Goal: Information Seeking & Learning: Learn about a topic

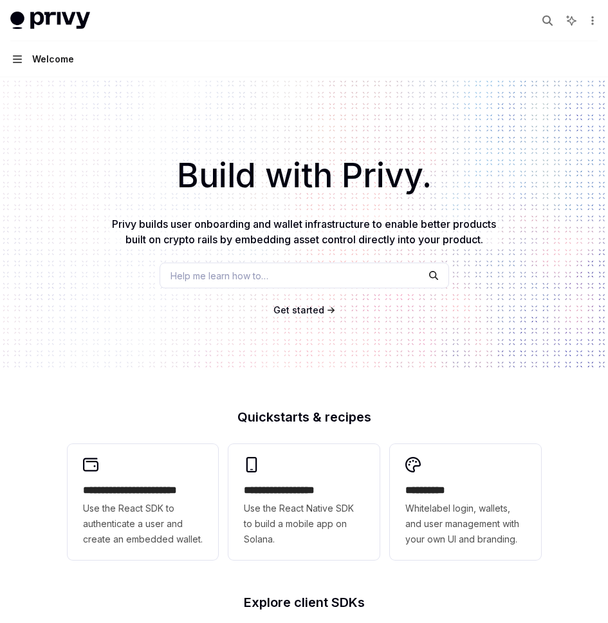
click at [19, 60] on icon "button" at bounding box center [17, 59] width 9 height 10
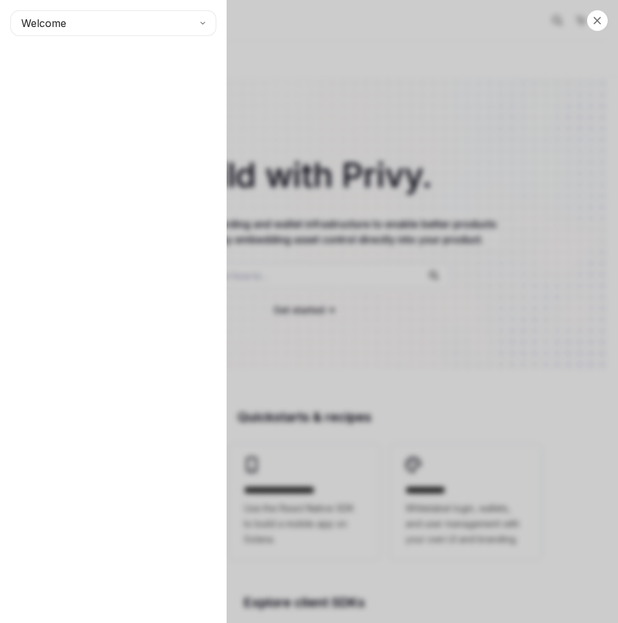
click at [349, 209] on div "Close navigation Welcome" at bounding box center [309, 311] width 618 height 623
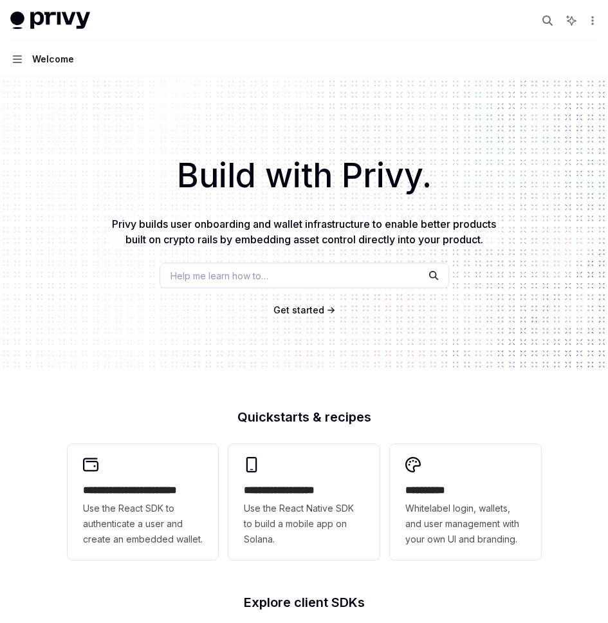
click at [226, 259] on div "Build with Privy. Privy builds user onboarding and wallet infrastructure to ena…" at bounding box center [304, 223] width 608 height 293
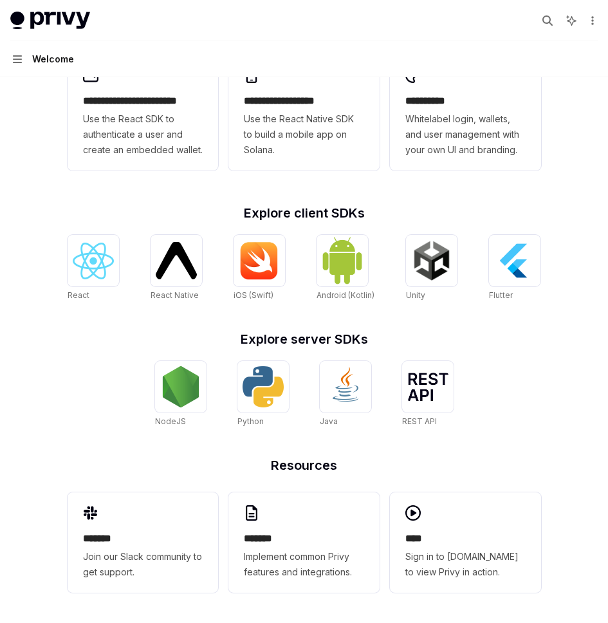
scroll to position [390, 0]
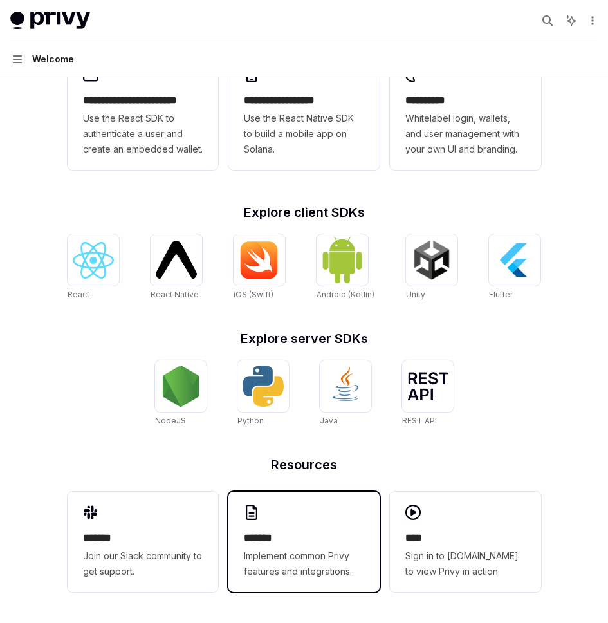
click at [302, 546] on div "******* Implement common Privy features and integrations." at bounding box center [304, 554] width 120 height 49
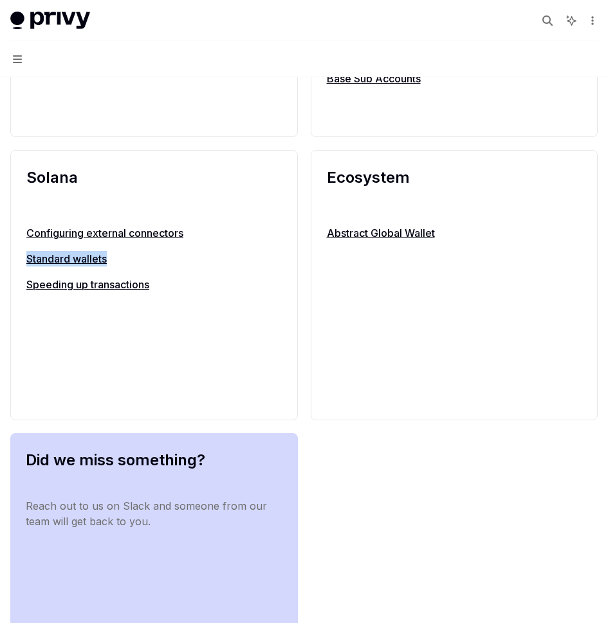
scroll to position [1852, 0]
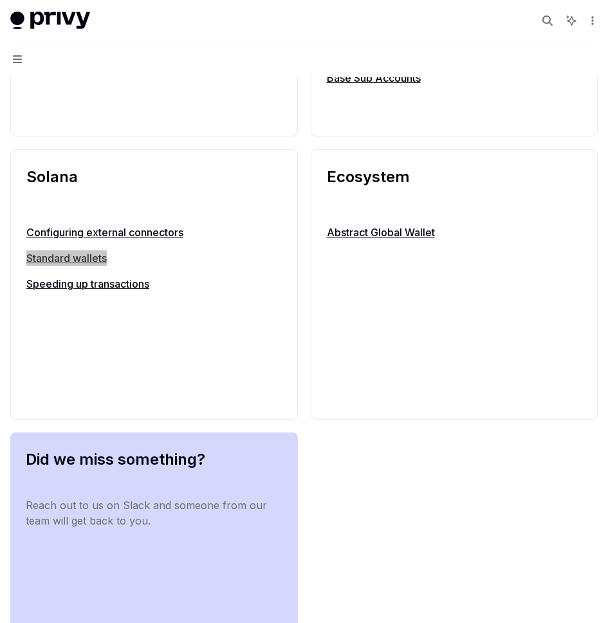
type textarea "*"
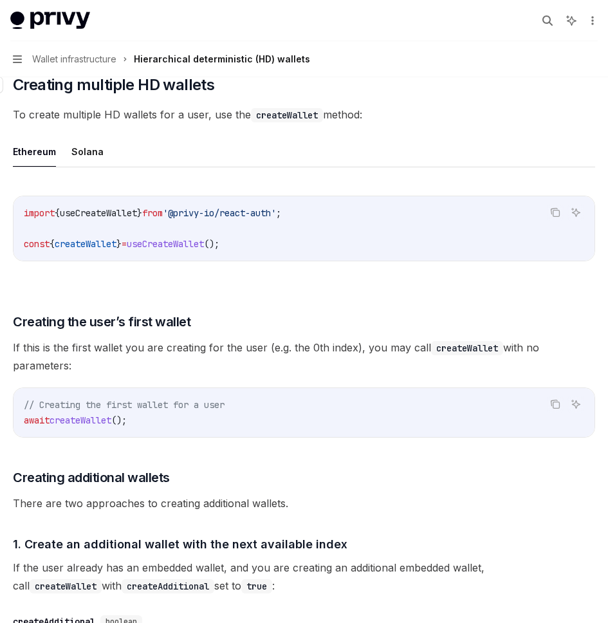
scroll to position [334, 0]
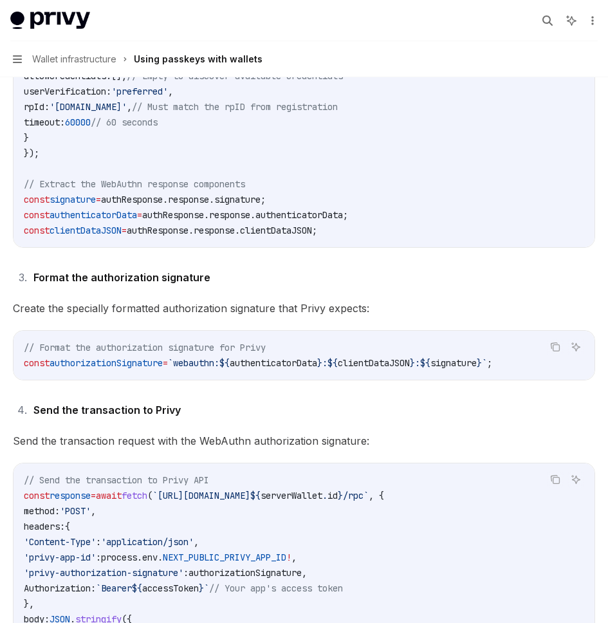
scroll to position [1927, 0]
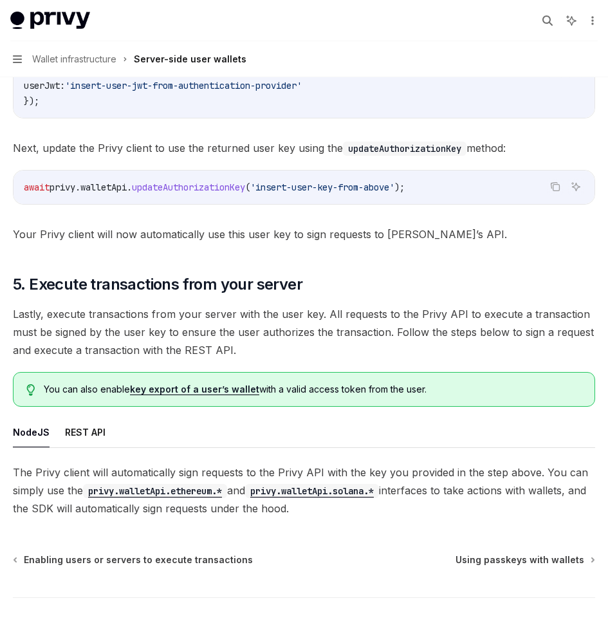
scroll to position [2160, 0]
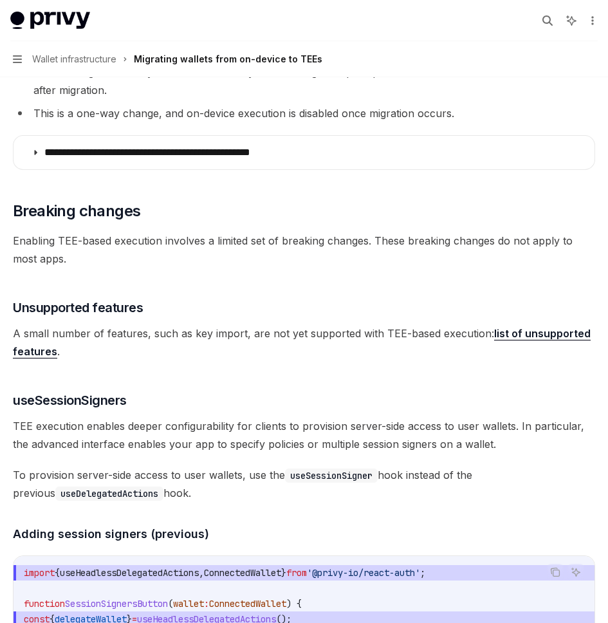
scroll to position [1890, 0]
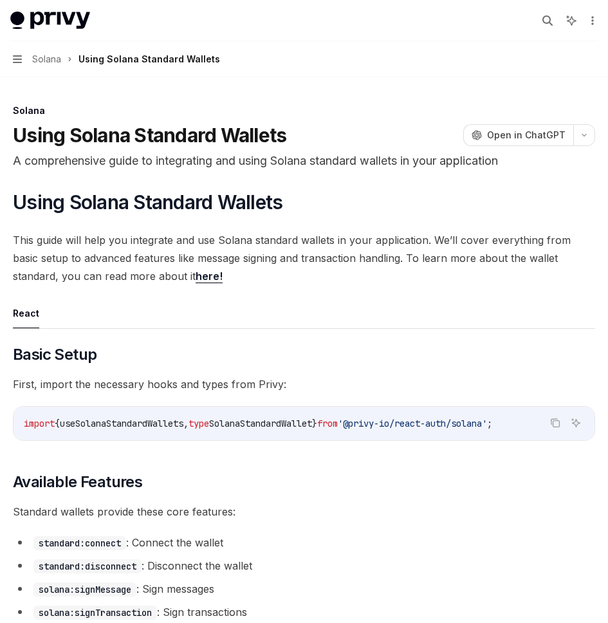
click at [196, 277] on link "here!" at bounding box center [209, 277] width 27 height 14
click at [52, 59] on span "Solana" at bounding box center [46, 58] width 29 height 15
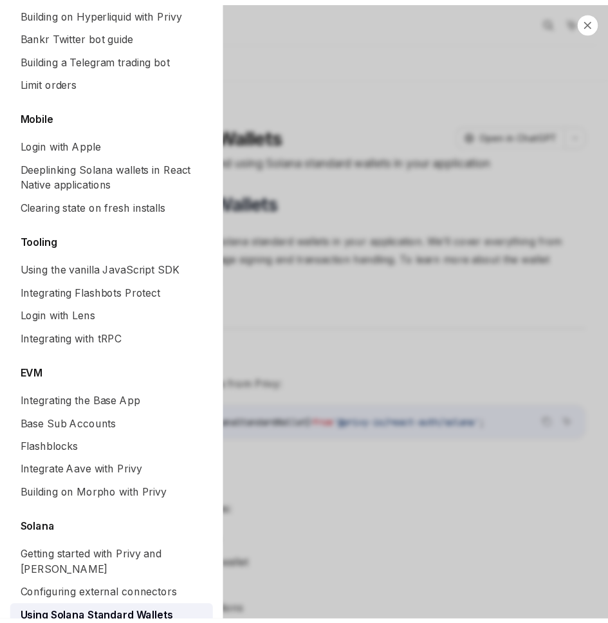
scroll to position [1584, 0]
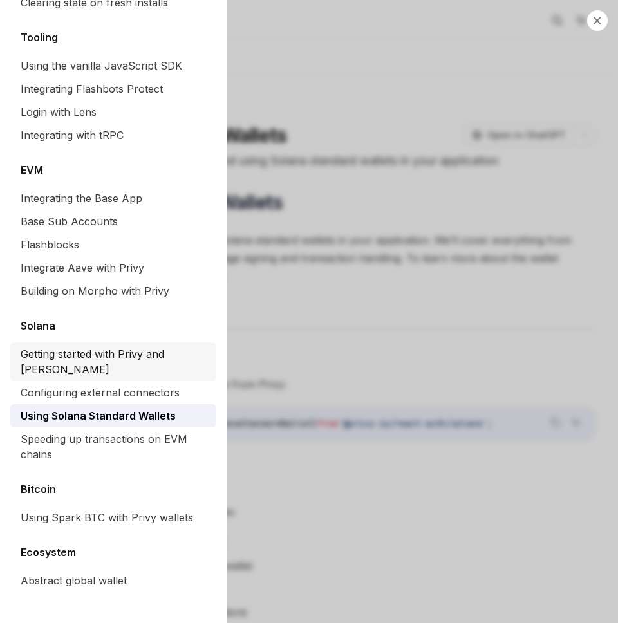
click at [87, 362] on div "Getting started with Privy and [PERSON_NAME]" at bounding box center [115, 361] width 188 height 31
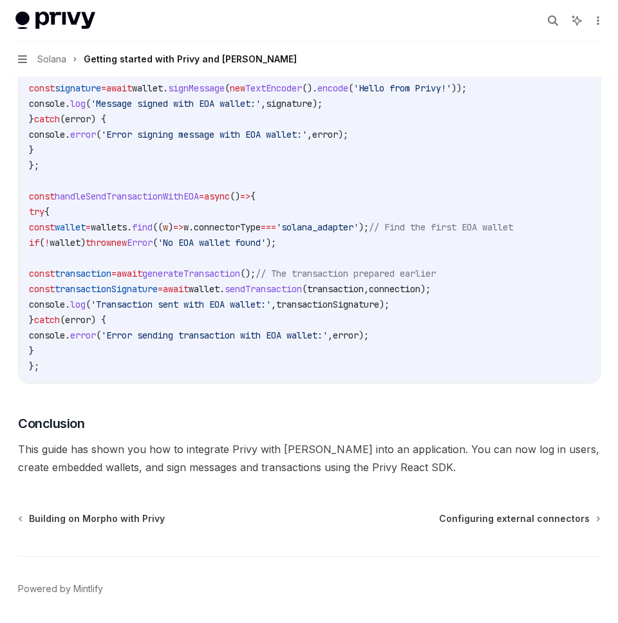
scroll to position [4269, 0]
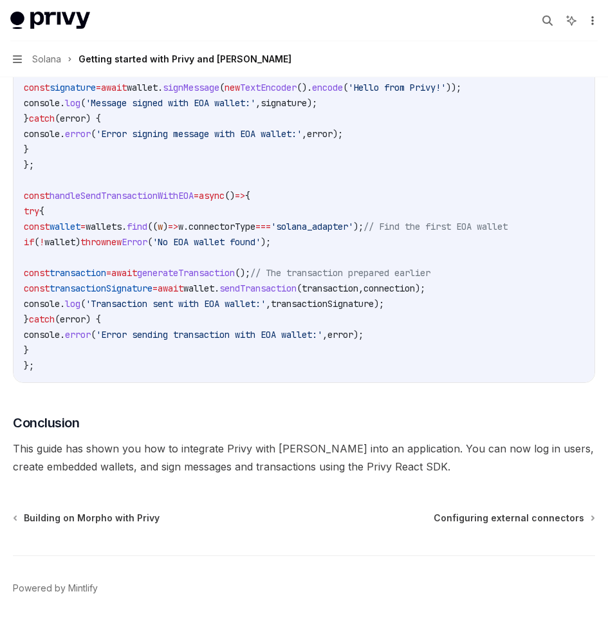
click at [593, 21] on icon "More actions" at bounding box center [592, 20] width 10 height 10
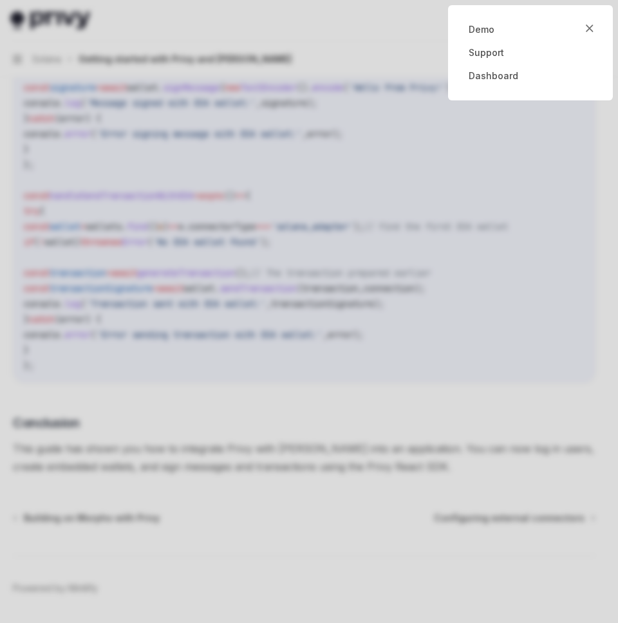
click at [426, 26] on div at bounding box center [309, 311] width 618 height 623
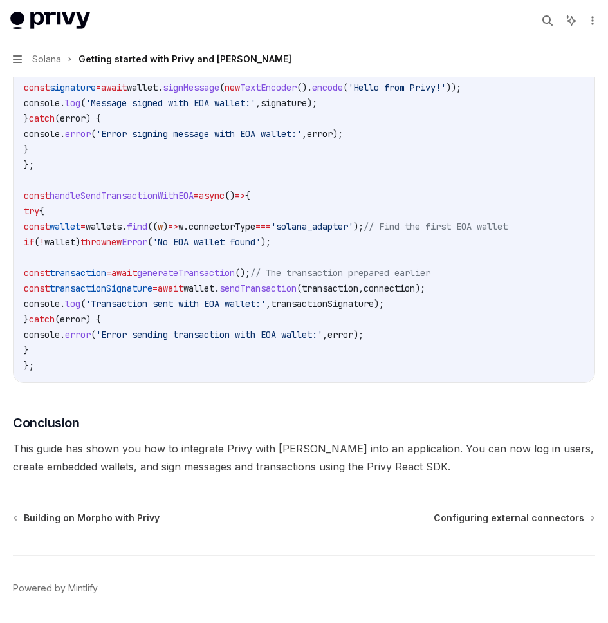
click at [23, 59] on button "Navigation Solana Getting started with Privy and Solana" at bounding box center [304, 59] width 608 height 36
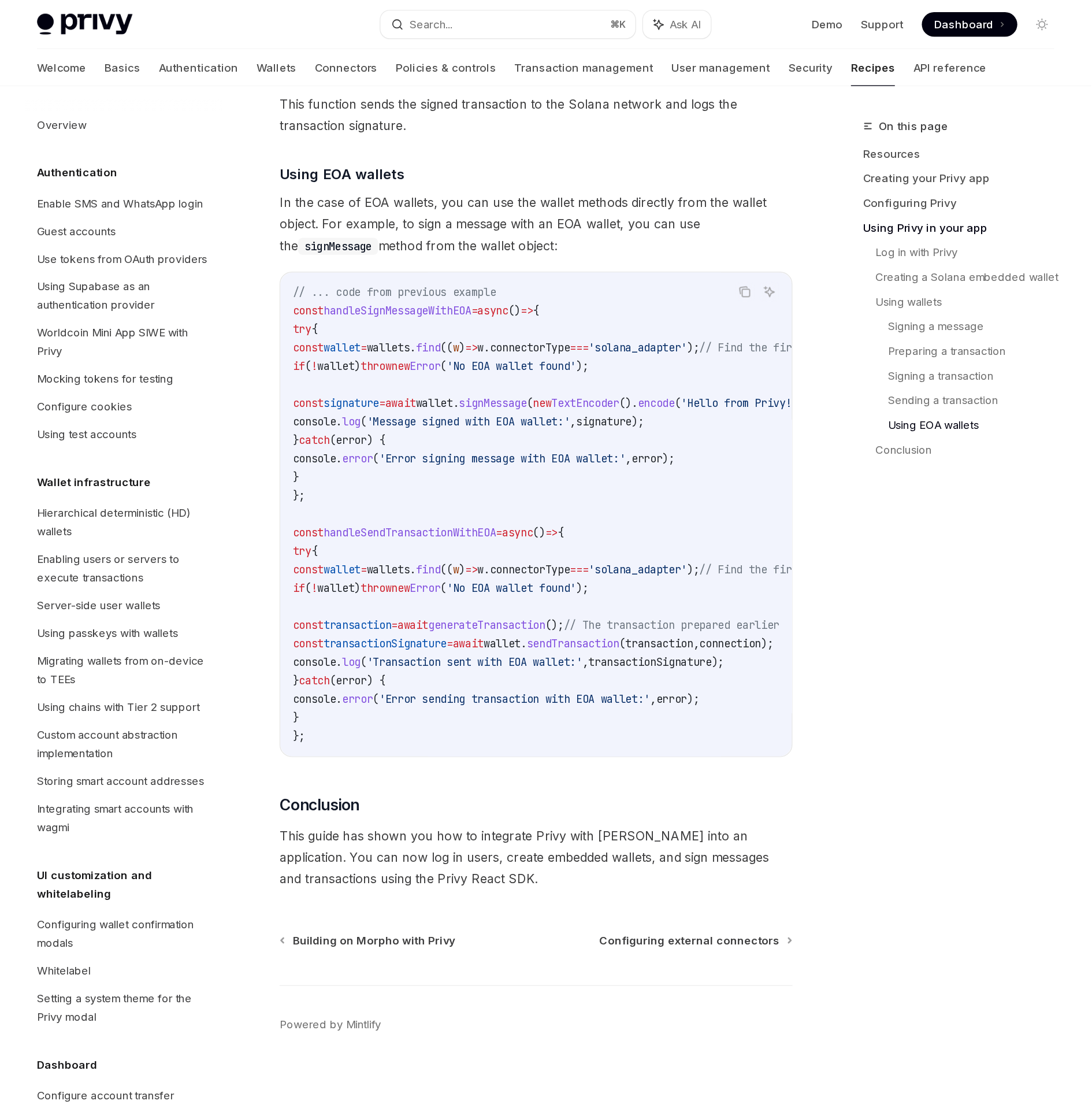
scroll to position [3465, 0]
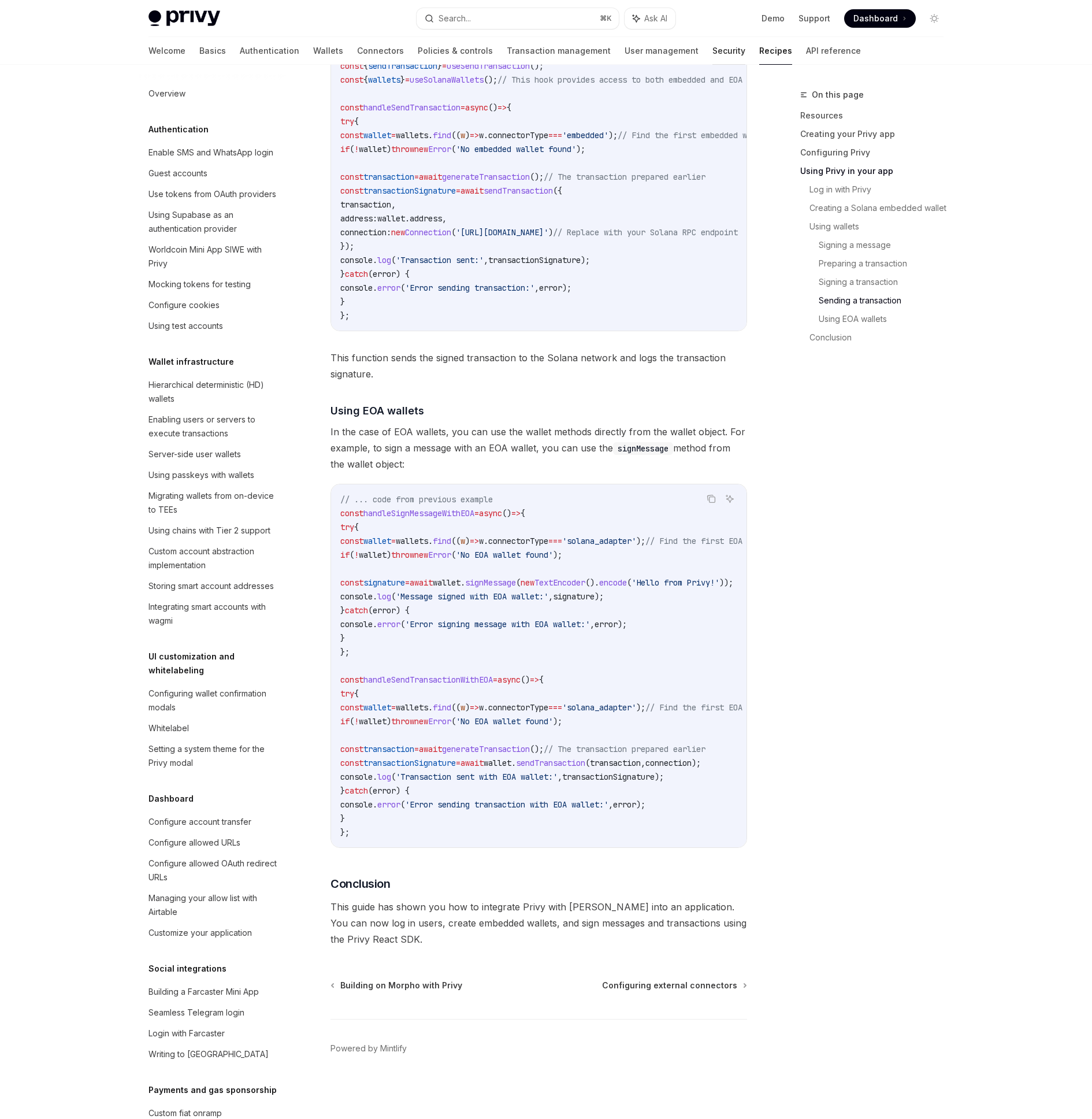
click at [545, 50] on link "Security" at bounding box center [728, 50] width 33 height 28
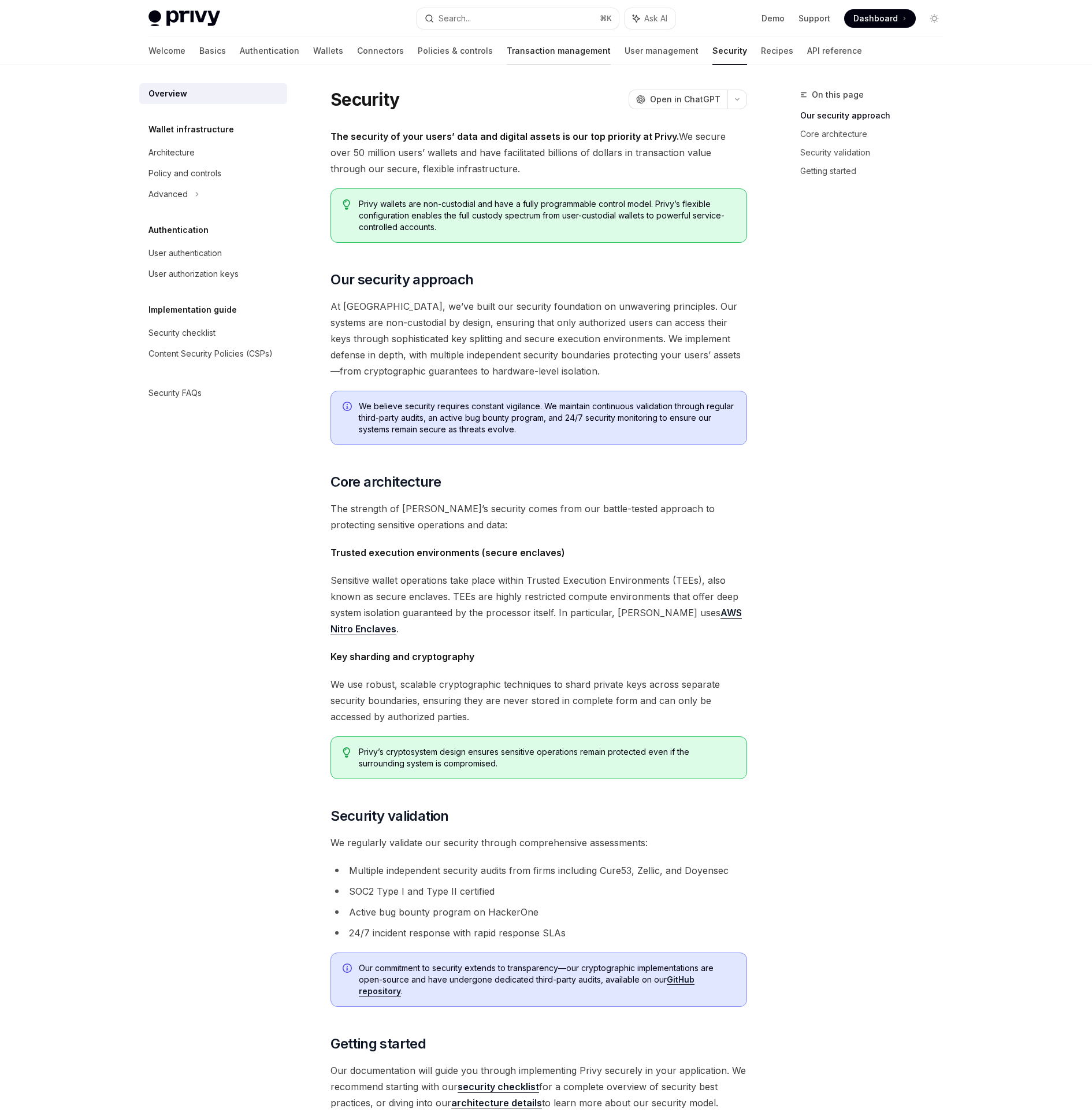
click at [517, 49] on link "Transaction management" at bounding box center [559, 50] width 104 height 28
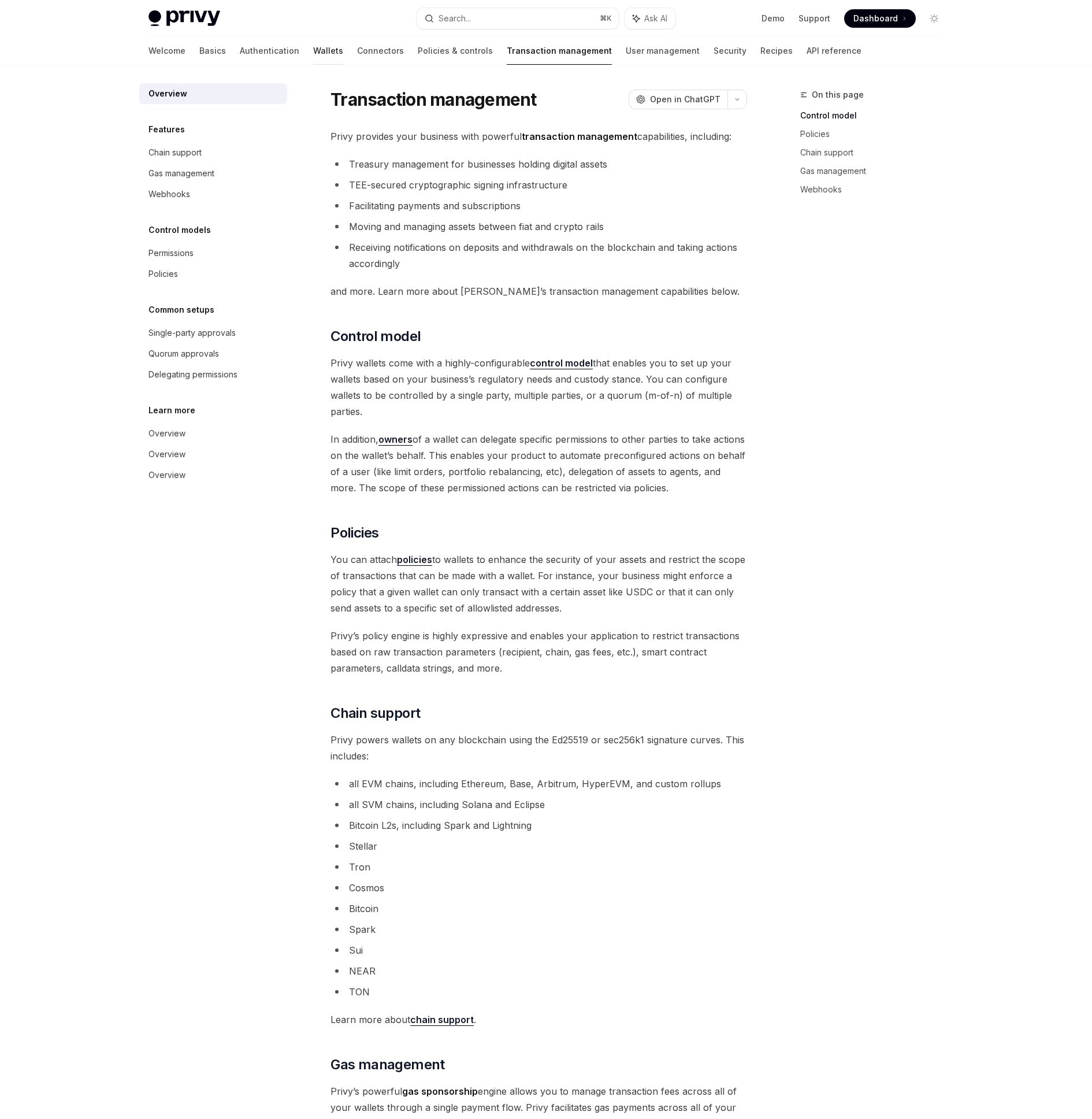
click at [313, 51] on link "Wallets" at bounding box center [328, 50] width 30 height 28
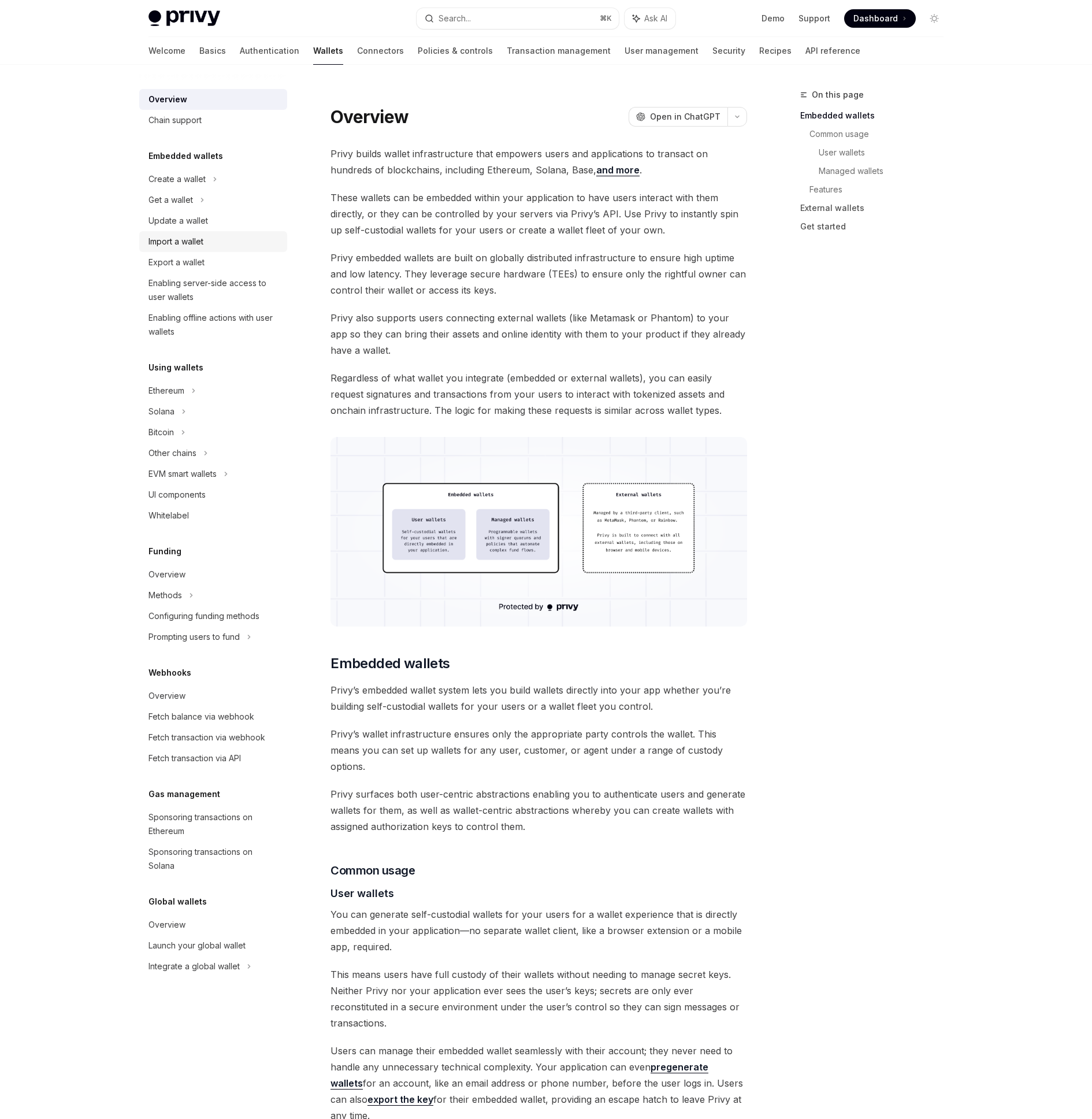
click at [211, 240] on div "Import a wallet" at bounding box center [214, 241] width 132 height 13
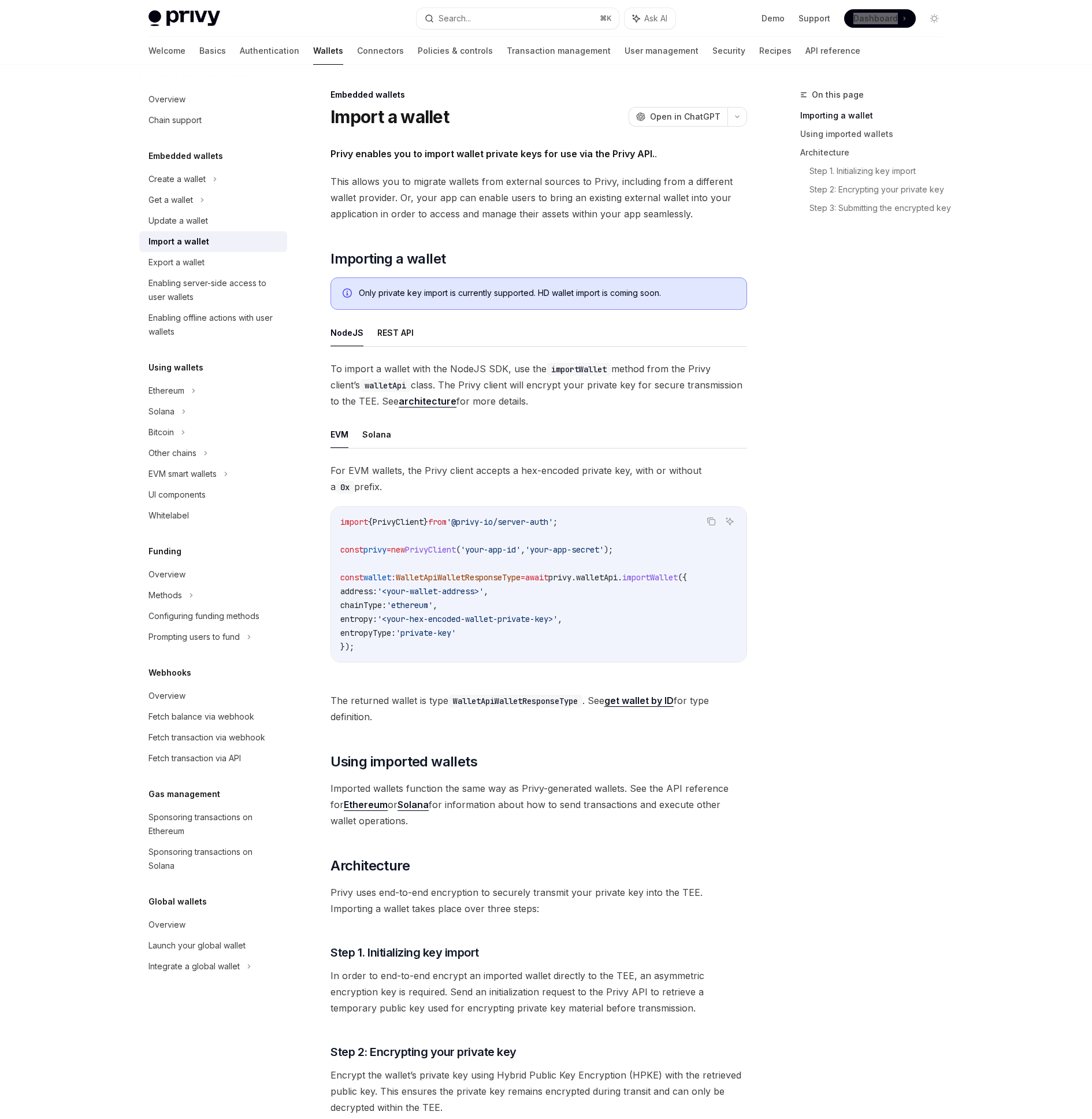
type textarea "*"
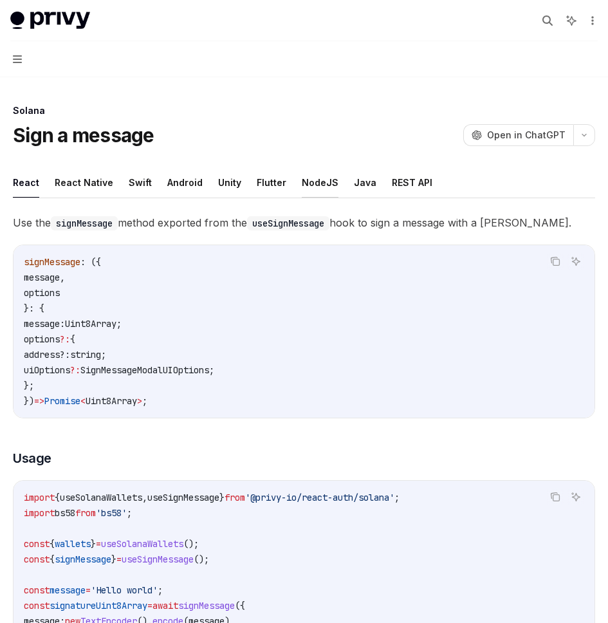
click at [302, 183] on button "NodeJS" at bounding box center [320, 182] width 37 height 30
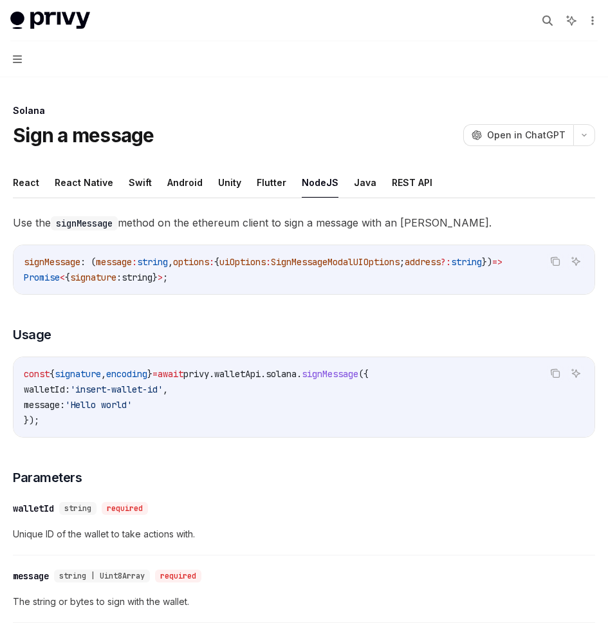
click at [78, 380] on span "signature" at bounding box center [78, 374] width 46 height 12
click at [27, 68] on button "Navigation" at bounding box center [304, 59] width 608 height 36
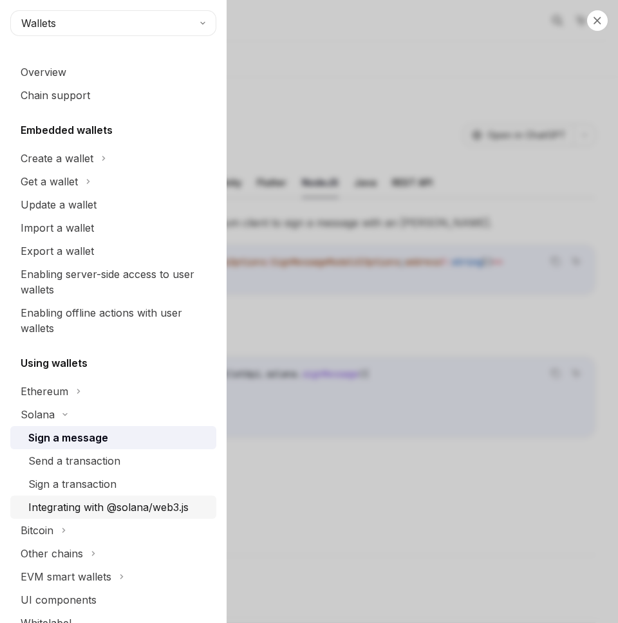
click at [168, 507] on div "Integrating with @solana/web3.js" at bounding box center [108, 506] width 160 height 15
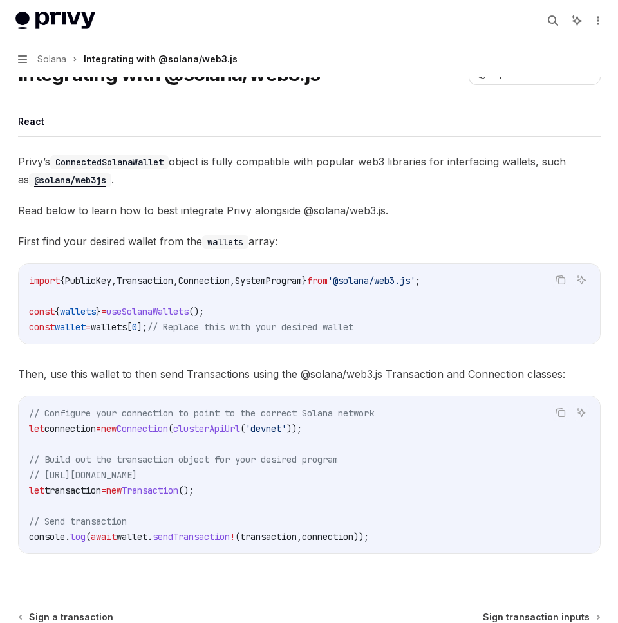
scroll to position [57, 0]
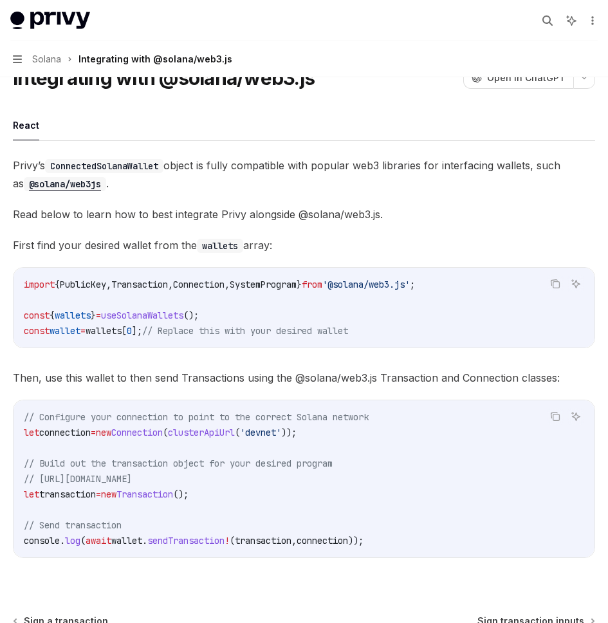
click at [24, 60] on button "Navigation Solana Integrating with @solana/web3.js" at bounding box center [304, 59] width 608 height 36
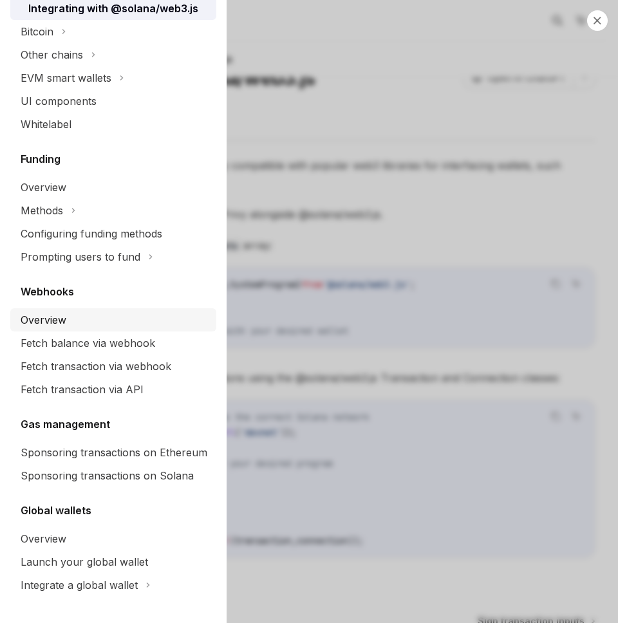
scroll to position [519, 0]
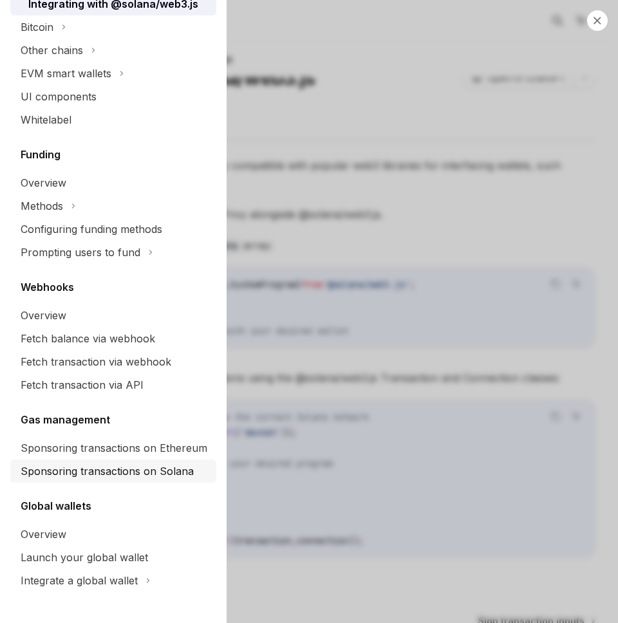
click at [160, 474] on div "Sponsoring transactions on Solana" at bounding box center [107, 470] width 173 height 15
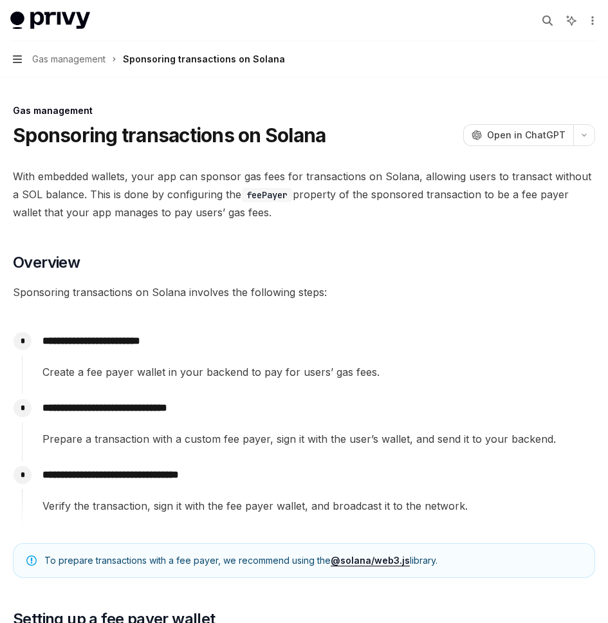
click at [17, 59] on icon "button" at bounding box center [17, 59] width 9 height 8
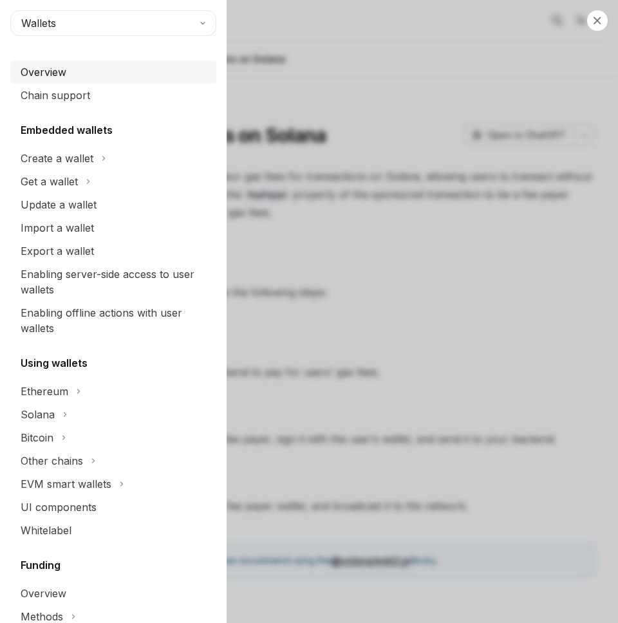
click at [68, 73] on div "Overview" at bounding box center [115, 71] width 188 height 15
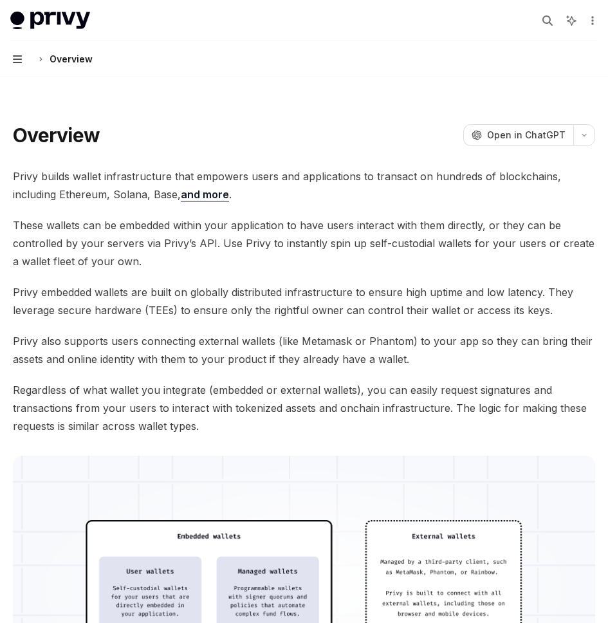
click at [17, 55] on icon "button" at bounding box center [17, 59] width 9 height 10
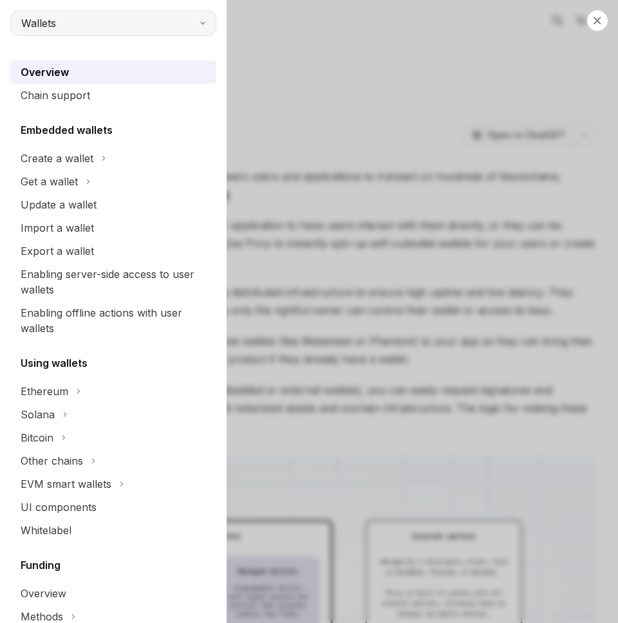
click at [71, 28] on button "Wallets" at bounding box center [113, 23] width 206 height 26
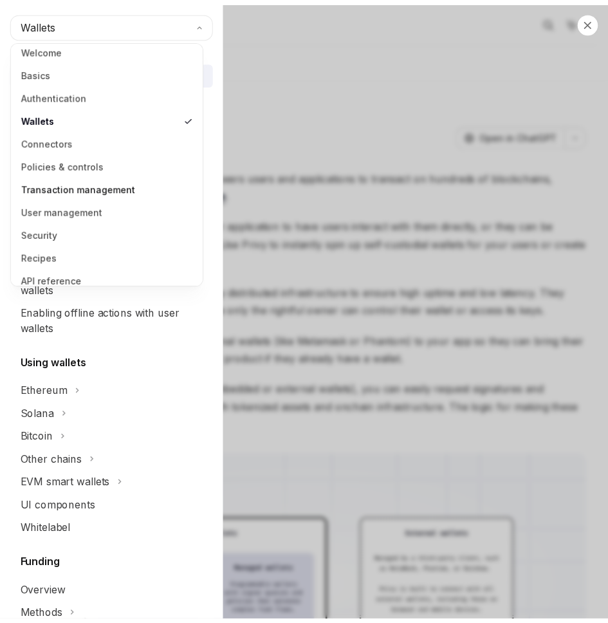
scroll to position [17, 0]
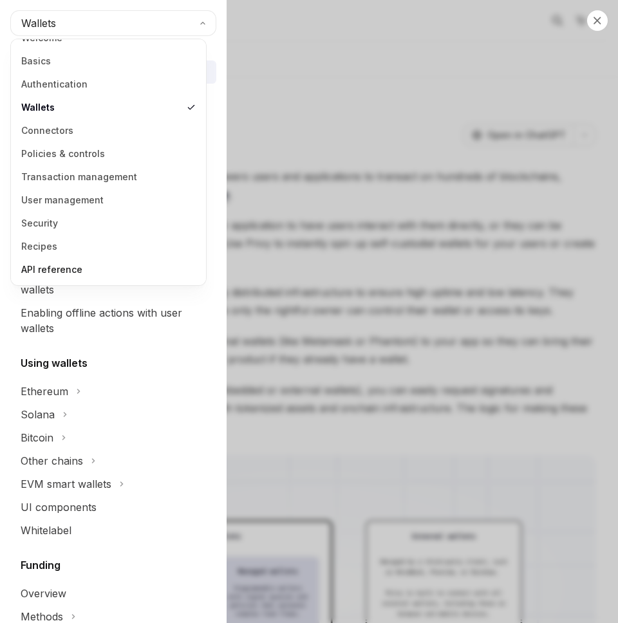
click at [73, 268] on link "API reference" at bounding box center [108, 269] width 187 height 23
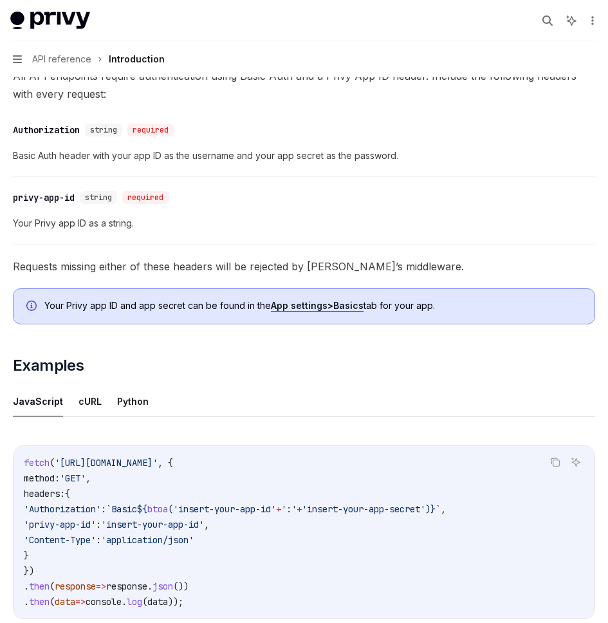
scroll to position [726, 0]
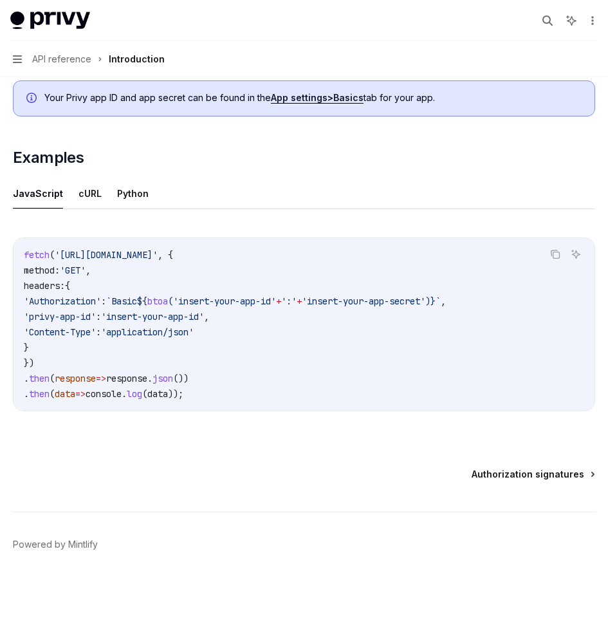
click at [545, 474] on span "Authorization signatures" at bounding box center [528, 474] width 113 height 13
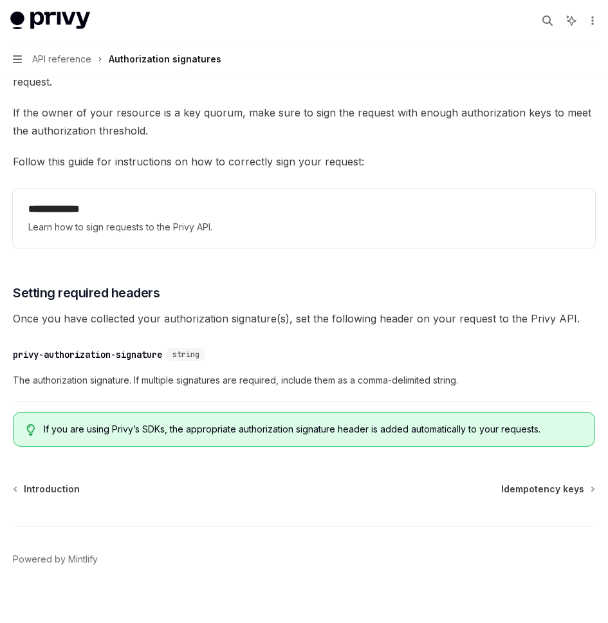
scroll to position [1920, 0]
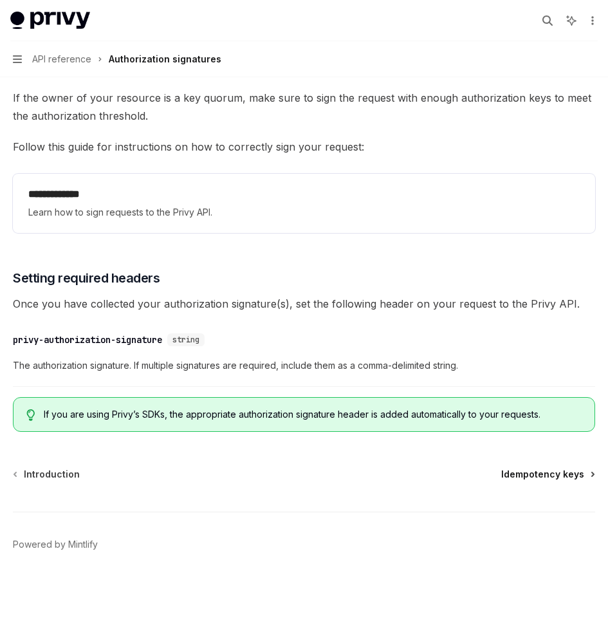
click at [565, 472] on span "Idempotency keys" at bounding box center [542, 474] width 83 height 13
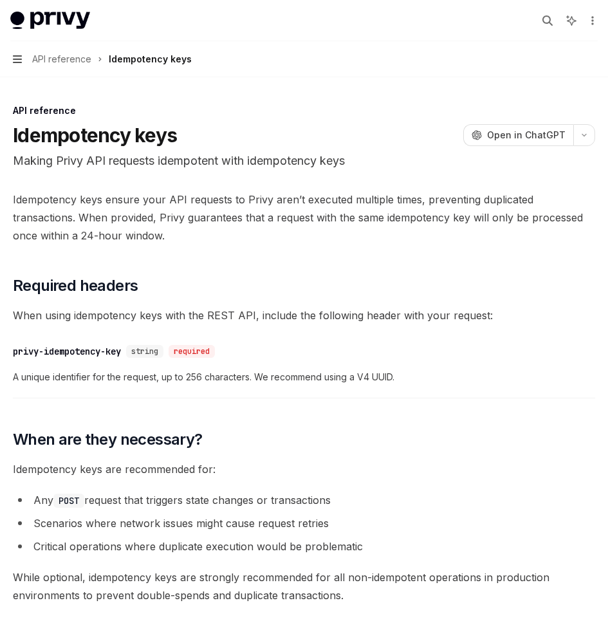
click at [14, 57] on icon "button" at bounding box center [17, 59] width 9 height 10
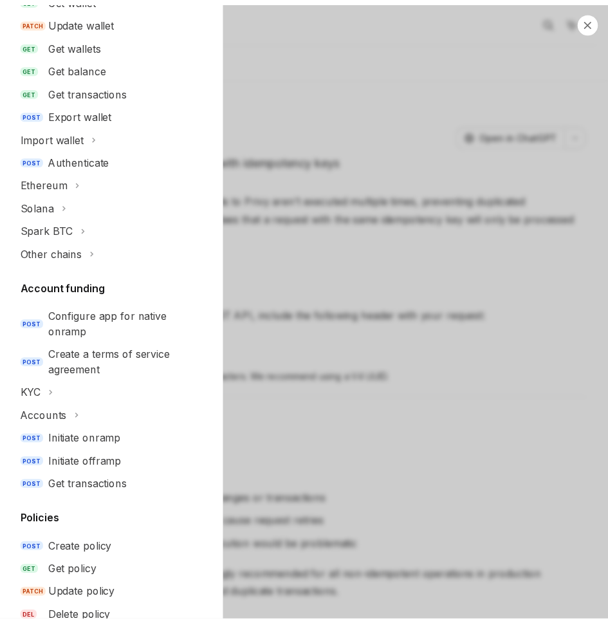
scroll to position [147, 0]
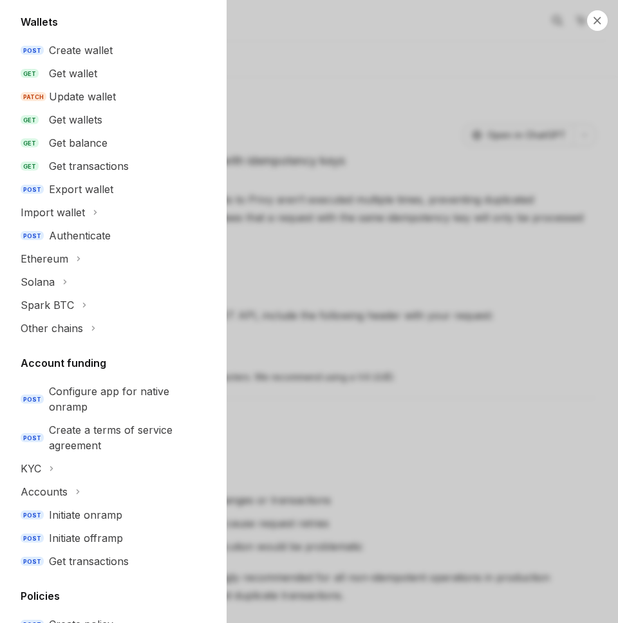
click at [353, 342] on div "Close navigation API reference API reference Introduction Authorization signatu…" at bounding box center [309, 311] width 618 height 623
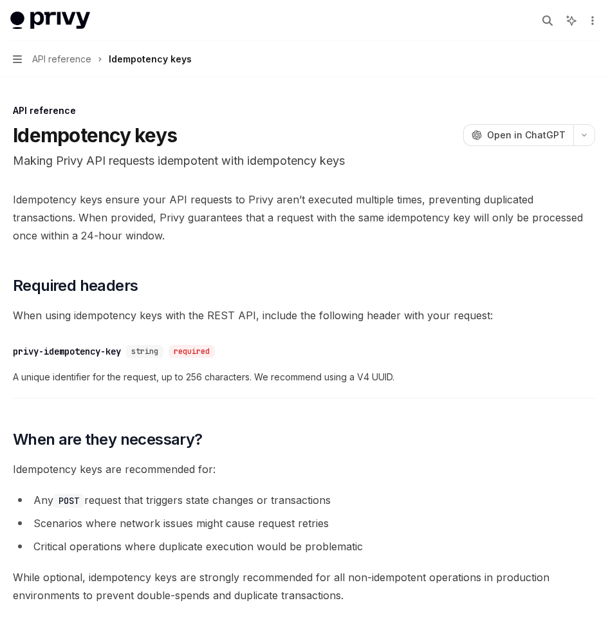
type textarea "*"
